Goal: Transaction & Acquisition: Purchase product/service

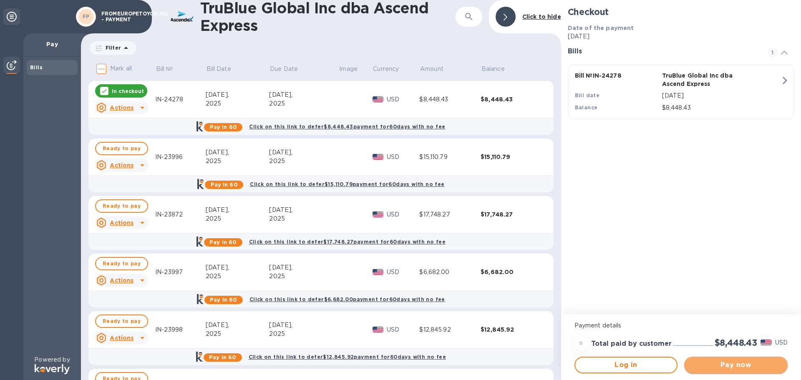
click at [734, 365] on span "Pay now" at bounding box center [736, 365] width 90 height 10
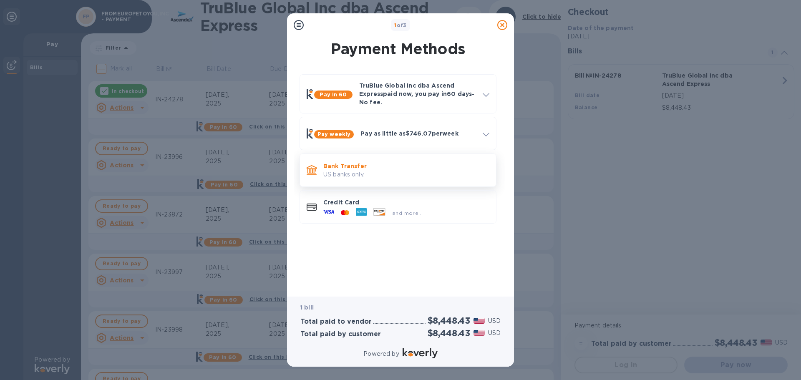
click at [388, 168] on p "Bank Transfer" at bounding box center [406, 166] width 166 height 8
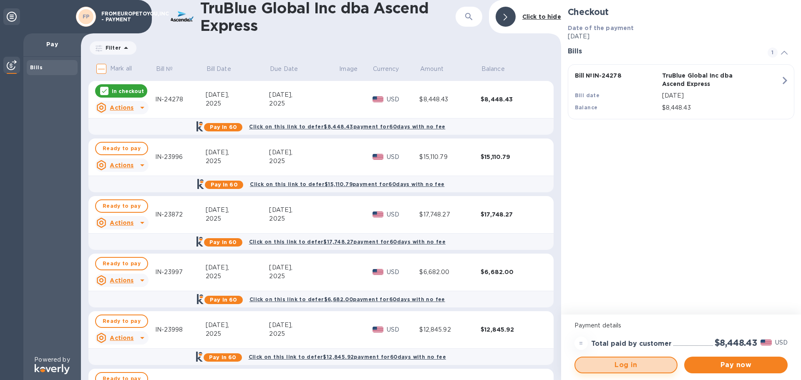
click at [638, 367] on span "Log in" at bounding box center [626, 365] width 88 height 10
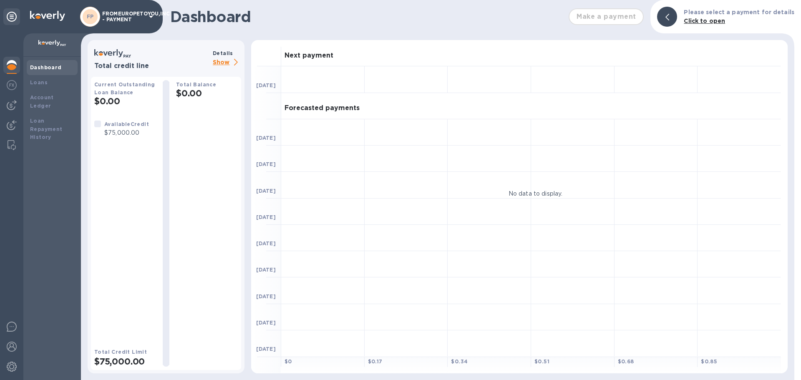
click at [47, 72] on div "Dashboard" at bounding box center [52, 67] width 51 height 15
click at [8, 147] on img at bounding box center [12, 145] width 8 height 10
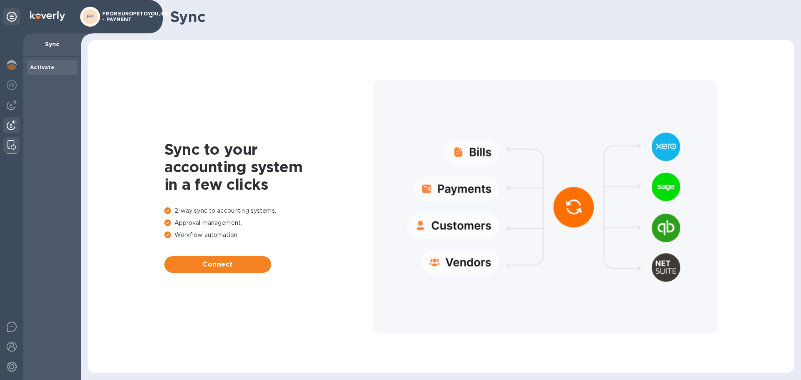
click at [14, 121] on img at bounding box center [12, 125] width 10 height 10
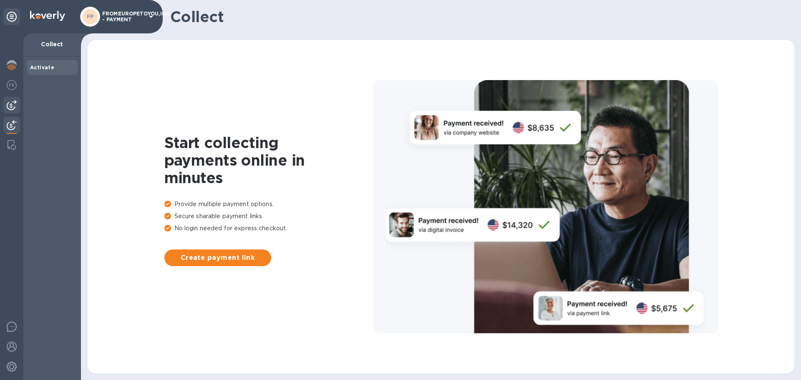
click at [11, 99] on div at bounding box center [11, 105] width 17 height 17
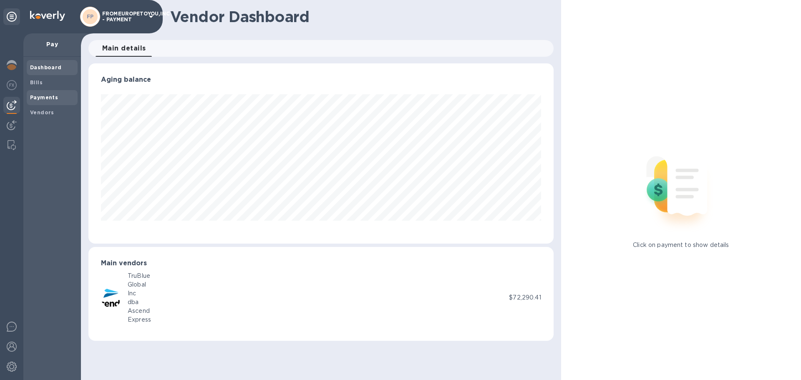
scroll to position [180, 465]
click at [195, 299] on div "TruBlue Global Inc dba Ascend Express" at bounding box center [305, 298] width 408 height 53
drag, startPoint x: 156, startPoint y: 282, endPoint x: 140, endPoint y: 280, distance: 16.0
click at [140, 280] on div "TruBlue Global Inc dba Ascend Express" at bounding box center [305, 298] width 408 height 53
click at [140, 280] on div "Global" at bounding box center [139, 284] width 23 height 9
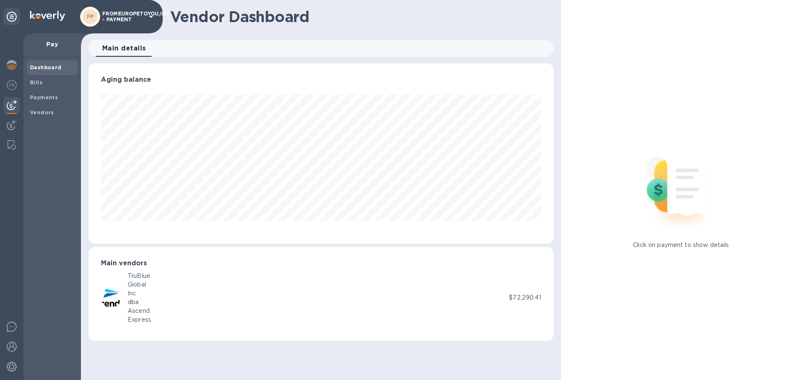
click at [55, 46] on p "Pay" at bounding box center [52, 44] width 44 height 8
click at [45, 64] on b "Dashboard" at bounding box center [46, 67] width 32 height 6
click at [103, 20] on p "FROMEUROPETOYOU,INC - PAYMENT" at bounding box center [123, 17] width 42 height 12
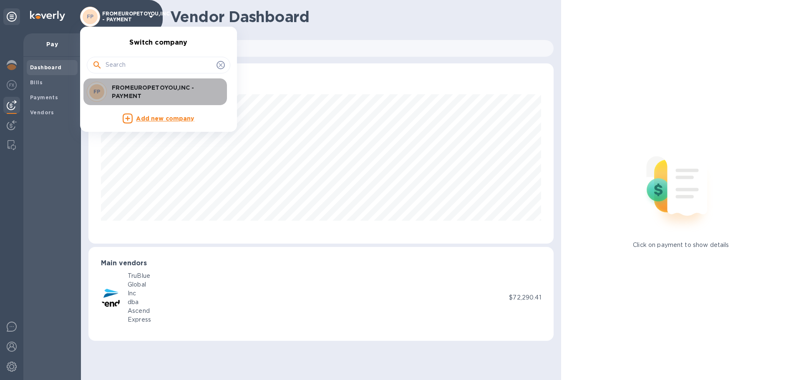
click at [123, 90] on p "FROMEUROPETOYOU,INC - PAYMENT" at bounding box center [164, 91] width 105 height 17
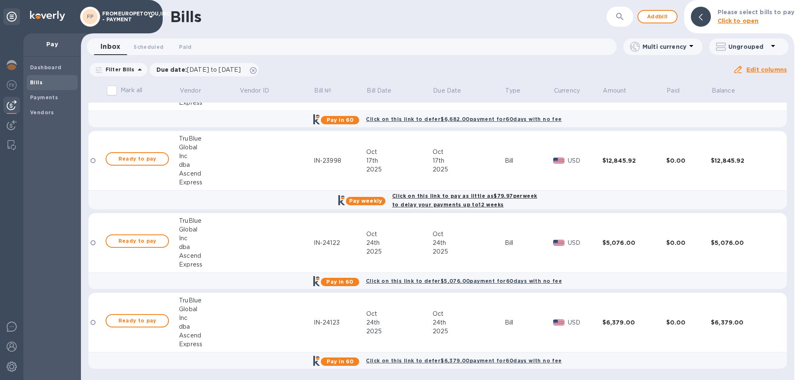
scroll to position [36, 0]
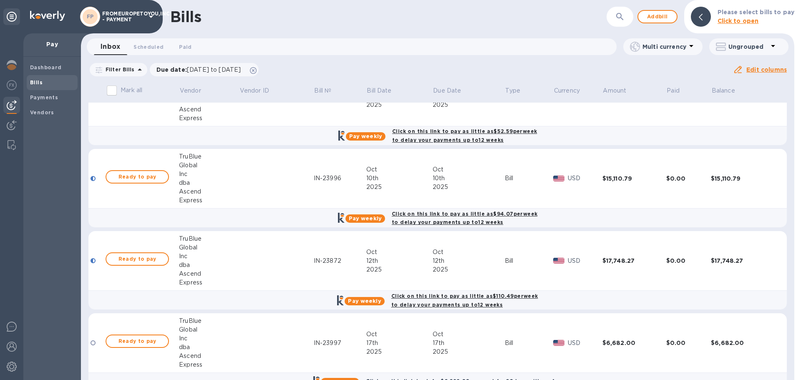
click at [644, 126] on td "$8,448.43" at bounding box center [634, 97] width 64 height 60
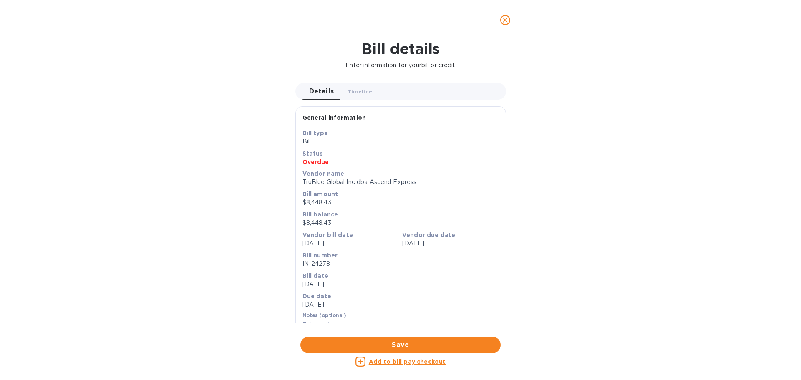
click at [406, 363] on u "Add to bill pay checkout" at bounding box center [407, 361] width 77 height 7
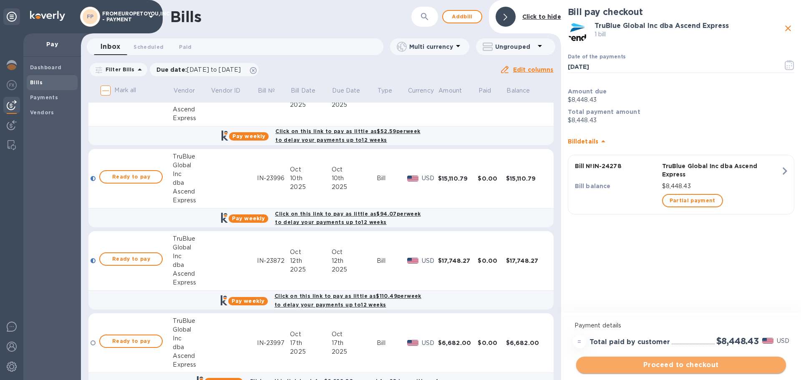
click at [675, 364] on span "Proceed to checkout" at bounding box center [681, 365] width 196 height 10
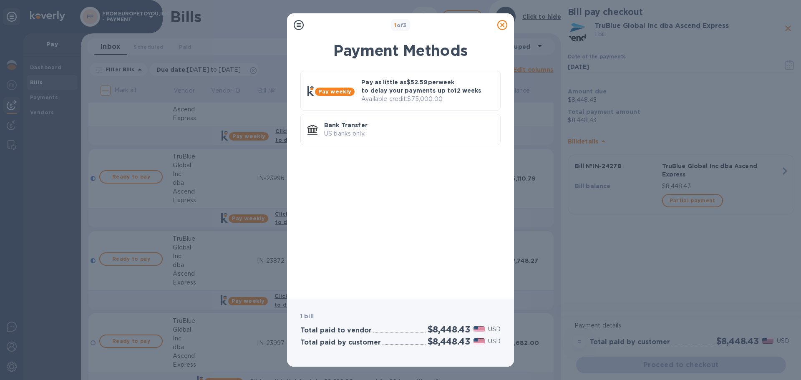
click at [435, 210] on div "Pay weekly Pay as little as $52.59 per week to delay your payments up to 12 wee…" at bounding box center [401, 179] width 214 height 226
click at [621, 262] on div "1 of 3 Payment Methods Pay weekly Pay as little as $52.59 per week to delay you…" at bounding box center [400, 190] width 801 height 380
click at [446, 203] on div "Pay weekly Pay as little as $52.59 per week to delay your payments up to 12 wee…" at bounding box center [401, 179] width 214 height 226
click at [343, 170] on div "Pay weekly Pay as little as $52.59 per week to delay your payments up to 12 wee…" at bounding box center [401, 179] width 214 height 226
drag, startPoint x: 343, startPoint y: 170, endPoint x: 338, endPoint y: 237, distance: 66.5
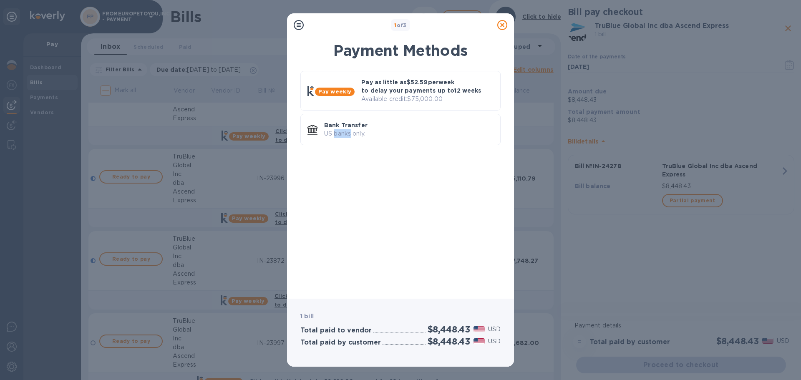
click at [338, 237] on div "Pay weekly Pay as little as $52.59 per week to delay your payments up to 12 wee…" at bounding box center [401, 179] width 214 height 226
click at [458, 253] on div "Pay weekly Pay as little as $52.59 per week to delay your payments up to 12 wee…" at bounding box center [401, 179] width 214 height 226
click at [556, 282] on div "1 of 3 Payment Methods Pay weekly Pay as little as $52.59 per week to delay you…" at bounding box center [400, 190] width 801 height 380
click at [443, 133] on p "US banks only." at bounding box center [408, 133] width 169 height 9
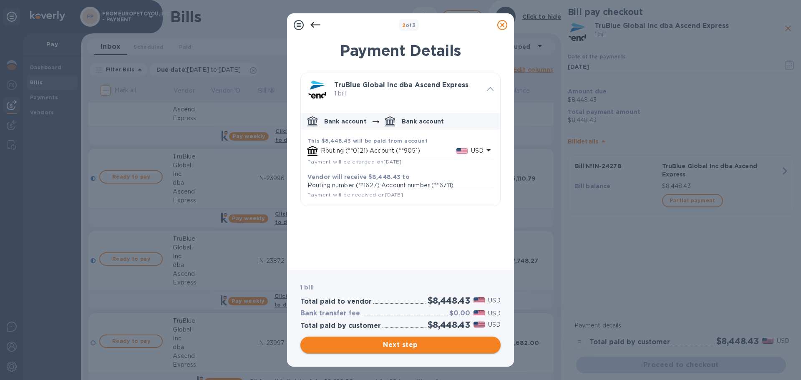
click at [403, 342] on span "Next step" at bounding box center [400, 345] width 187 height 10
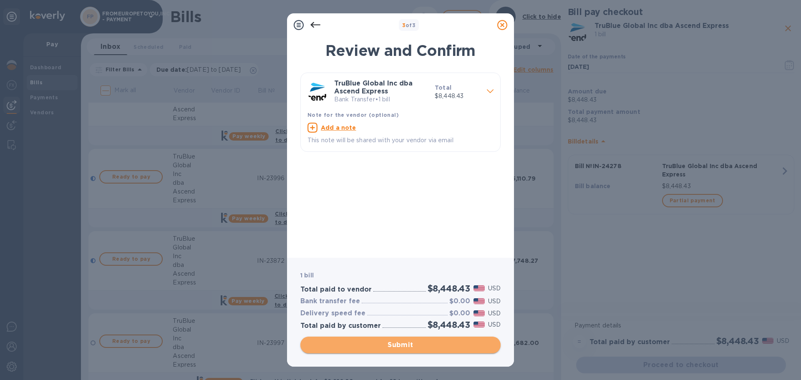
click at [393, 350] on span "Submit" at bounding box center [400, 345] width 187 height 10
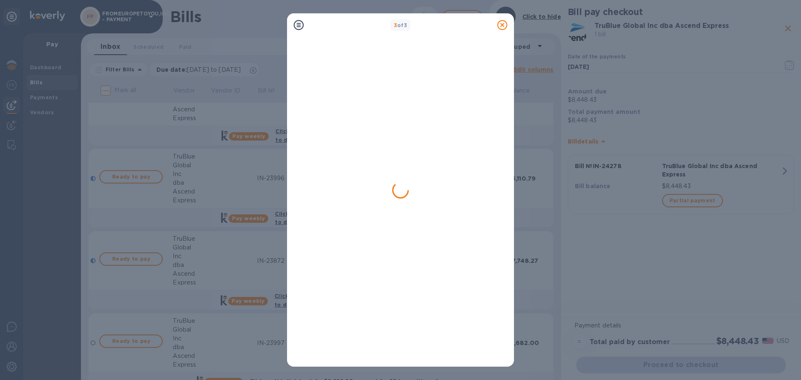
scroll to position [0, 0]
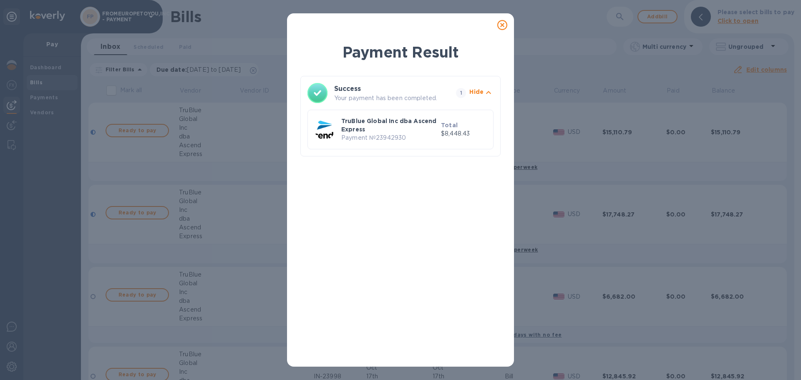
click at [35, 81] on div "Payment Result Success Your payment has been completed. 1 Hide TruBlue Global I…" at bounding box center [400, 190] width 801 height 380
click at [372, 242] on div "Payment Result Success Your payment has been completed. 1 Hide TruBlue Global I…" at bounding box center [400, 201] width 200 height 318
click at [506, 133] on div "Payment Result Success Your payment has been completed. 1 Hide TruBlue Global I…" at bounding box center [400, 199] width 227 height 335
click at [445, 123] on b "Total" at bounding box center [449, 125] width 17 height 7
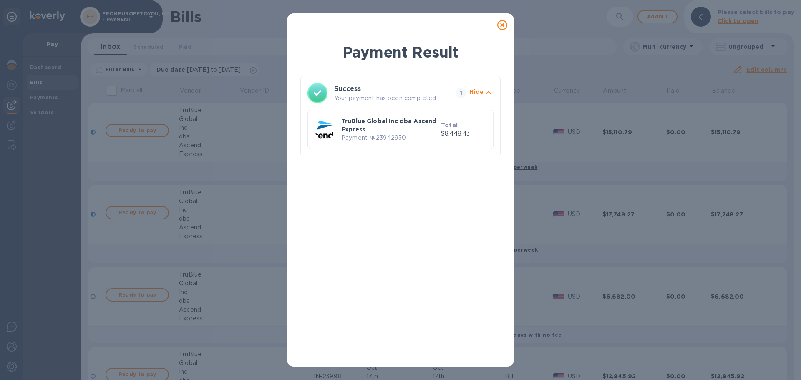
click at [123, 215] on div "Payment Result Success Your payment has been completed. 1 Hide TruBlue Global I…" at bounding box center [400, 190] width 801 height 380
click at [45, 70] on div "Payment Result Success Your payment has been completed. 1 Hide TruBlue Global I…" at bounding box center [400, 190] width 801 height 380
click at [55, 43] on div "Payment Result Success Your payment has been completed. 1 Hide TruBlue Global I…" at bounding box center [400, 190] width 801 height 380
click at [16, 61] on div "Payment Result Success Your payment has been completed. 1 Hide TruBlue Global I…" at bounding box center [400, 190] width 801 height 380
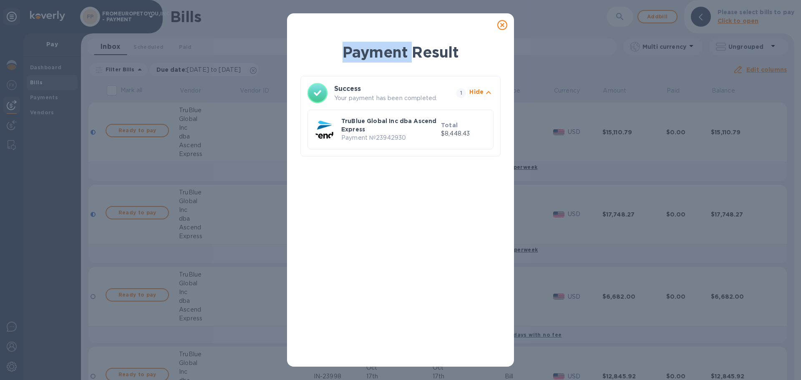
click at [16, 61] on div "Payment Result Success Your payment has been completed. 1 Hide TruBlue Global I…" at bounding box center [400, 190] width 801 height 380
